Goal: Task Accomplishment & Management: Use online tool/utility

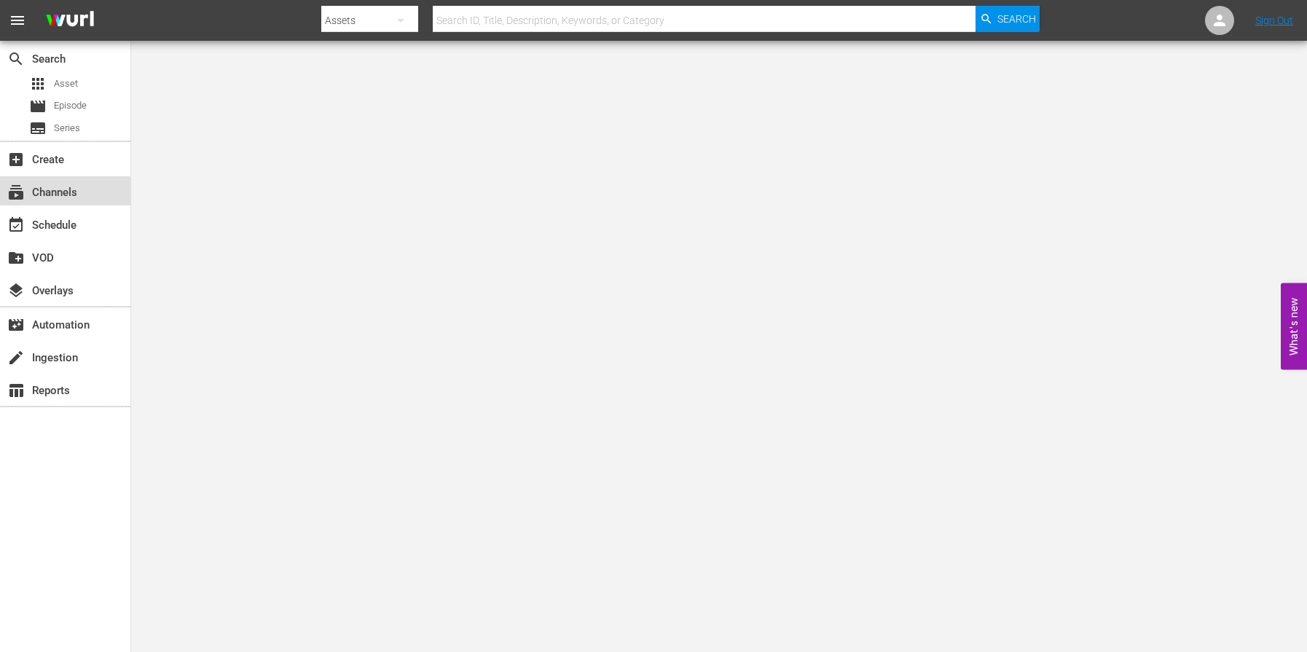
click at [48, 189] on div "subscriptions Channels" at bounding box center [41, 190] width 82 height 13
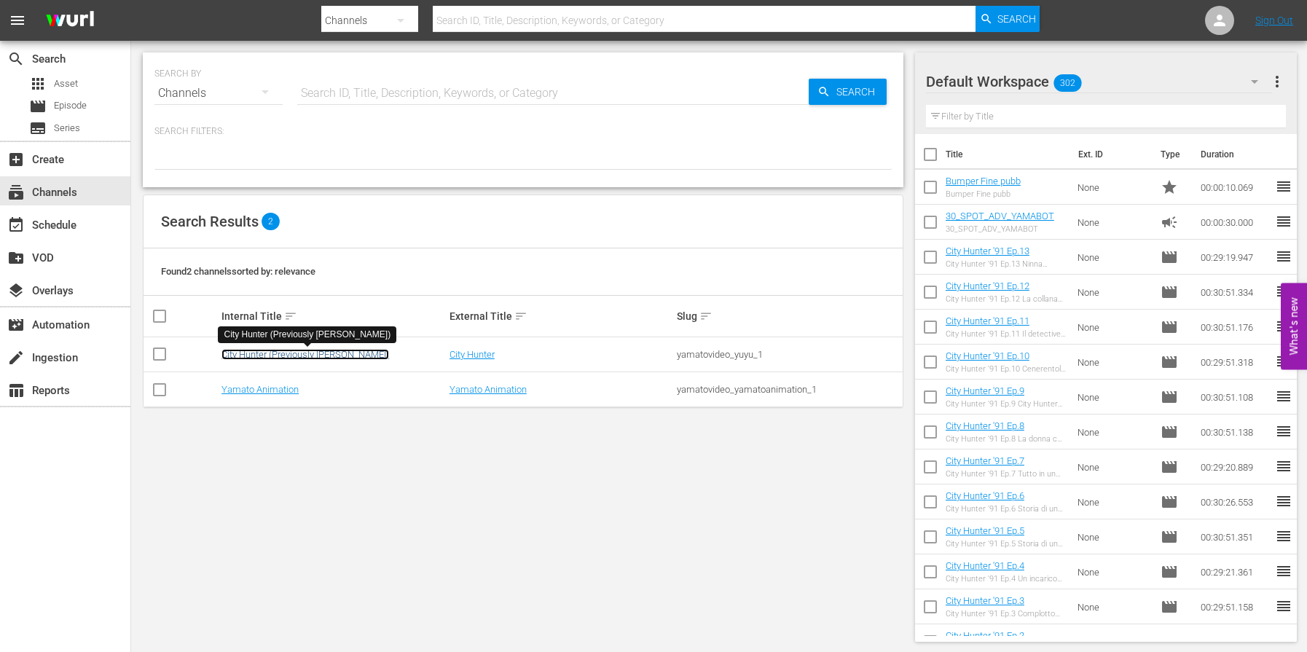
click at [252, 349] on link "City Hunter (Previously [PERSON_NAME])" at bounding box center [305, 354] width 168 height 11
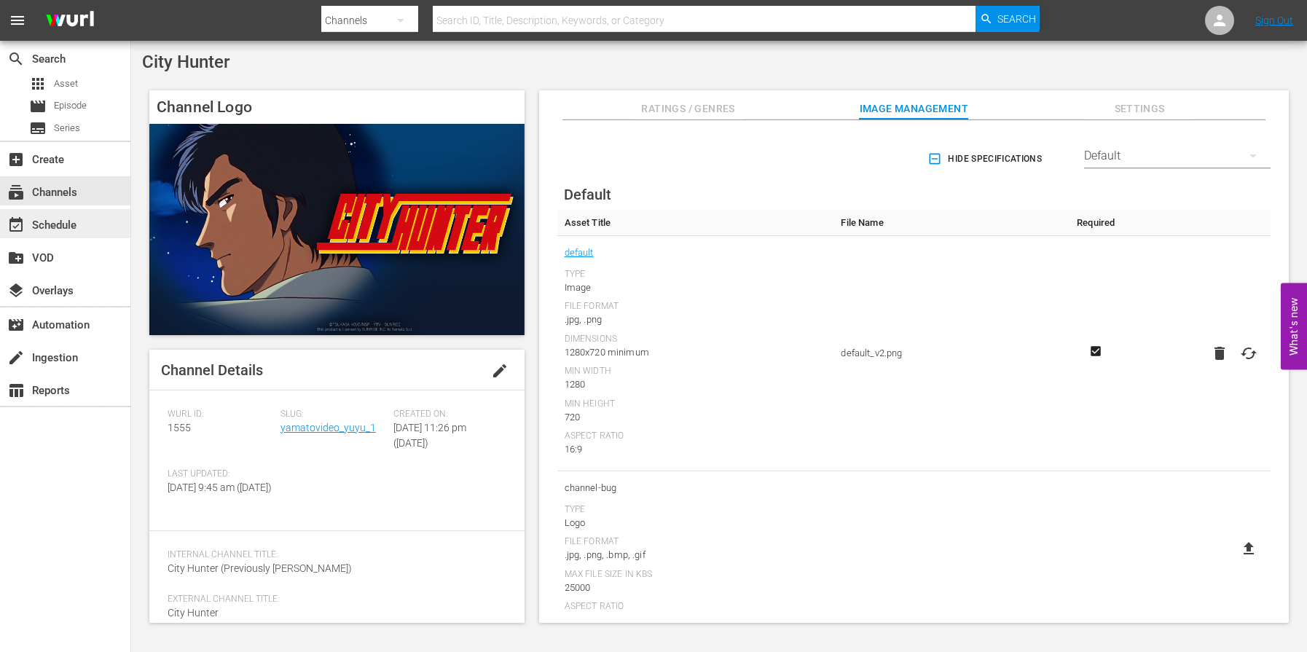
click at [49, 229] on div "event_available Schedule" at bounding box center [41, 222] width 82 height 13
